Goal: Check status

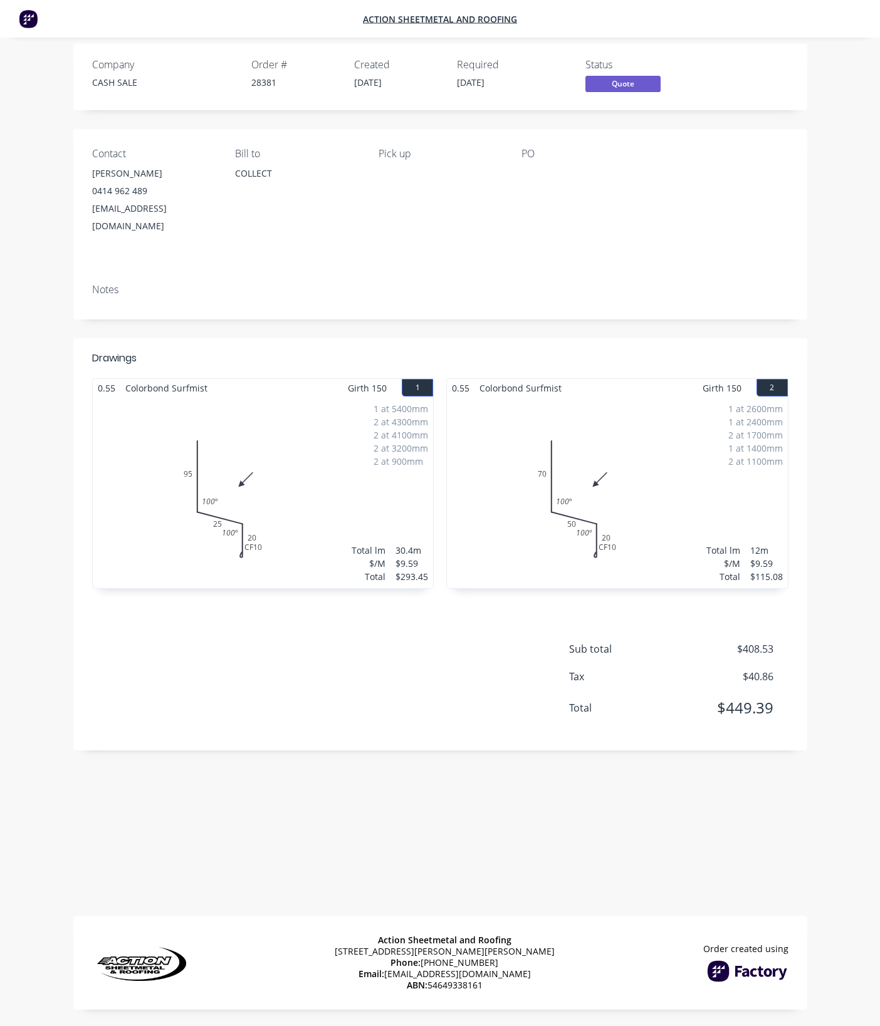
scroll to position [15, 0]
